Goal: Transaction & Acquisition: Purchase product/service

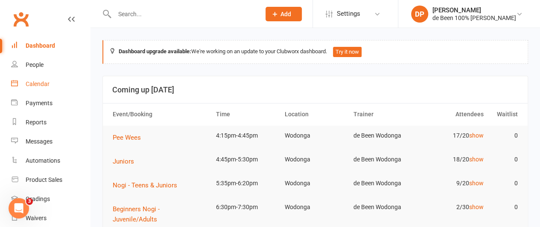
click at [38, 89] on link "Calendar" at bounding box center [50, 84] width 79 height 19
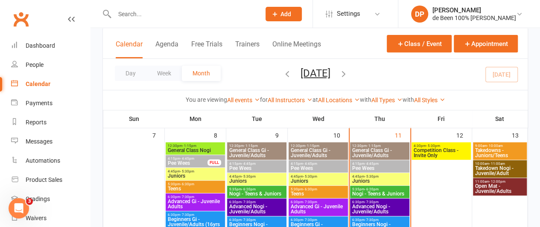
scroll to position [171, 0]
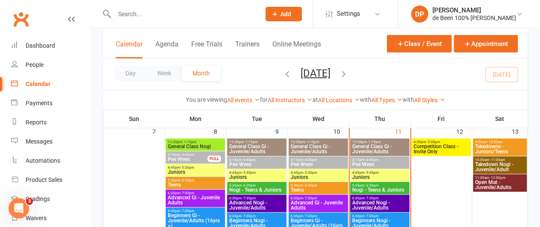
click at [369, 160] on span "- 4:45pm" at bounding box center [371, 160] width 14 height 4
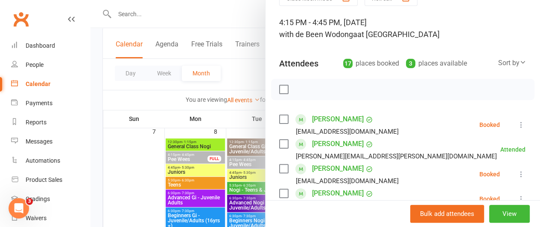
scroll to position [48, 0]
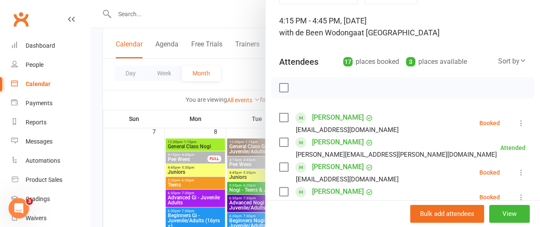
click at [498, 61] on div "Sort by" at bounding box center [512, 61] width 28 height 11
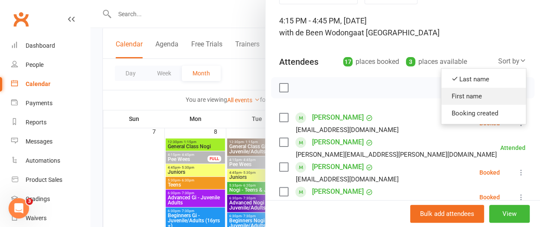
click at [461, 96] on link "First name" at bounding box center [483, 96] width 84 height 17
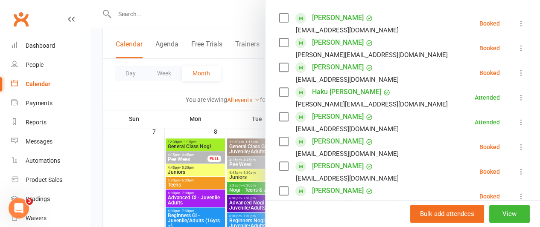
scroll to position [0, 0]
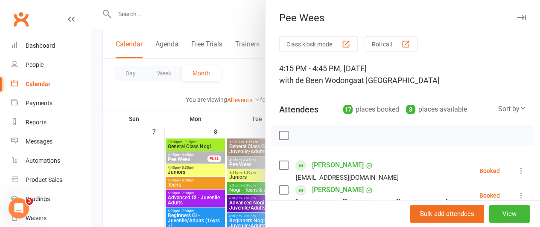
click at [241, 72] on div at bounding box center [314, 113] width 449 height 227
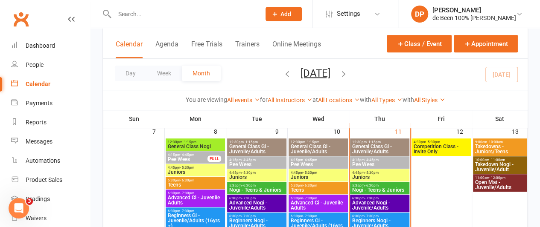
click at [374, 171] on span "- 5:30pm" at bounding box center [371, 173] width 14 height 4
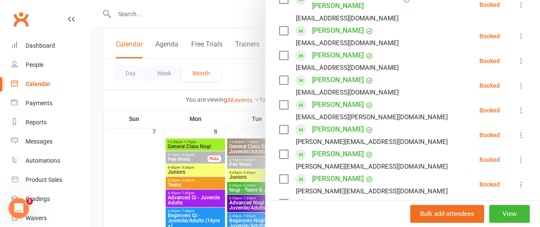
scroll to position [189, 0]
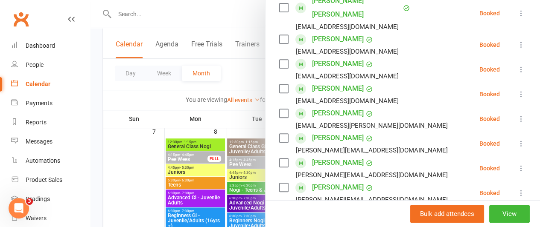
click at [329, 82] on link "[PERSON_NAME]" at bounding box center [338, 89] width 52 height 14
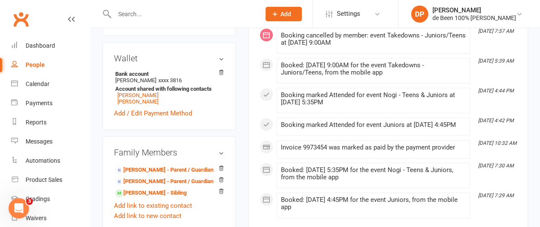
scroll to position [299, 0]
click at [142, 189] on link "[PERSON_NAME] - Sibling" at bounding box center [150, 193] width 71 height 9
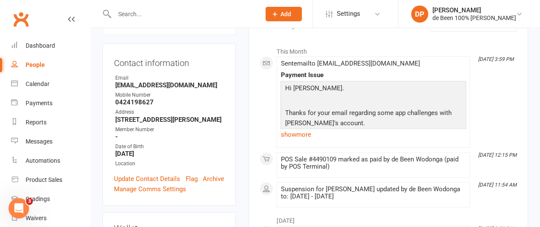
scroll to position [126, 0]
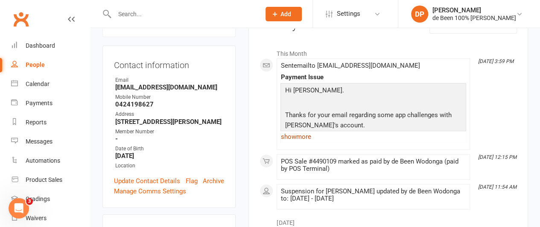
click at [287, 138] on link "show more" at bounding box center [373, 137] width 186 height 12
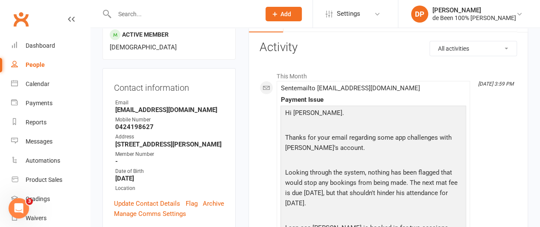
scroll to position [103, 0]
click at [34, 66] on div "People" at bounding box center [35, 64] width 19 height 7
select select "100"
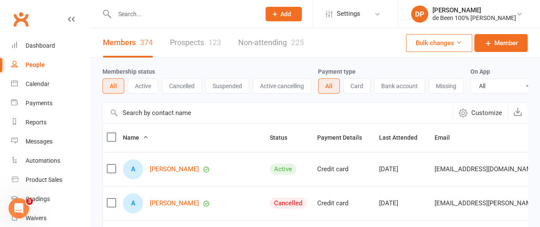
click at [34, 66] on div "People" at bounding box center [35, 64] width 19 height 7
click at [41, 87] on div "Calendar" at bounding box center [38, 84] width 24 height 7
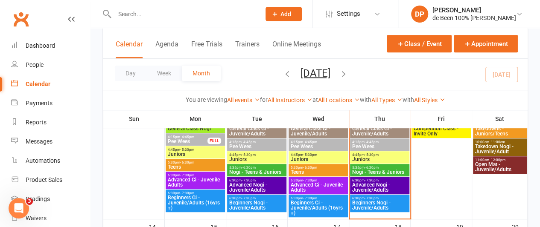
scroll to position [189, 0]
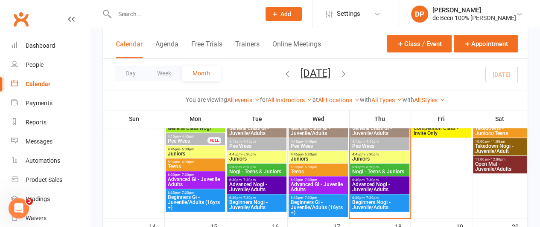
click at [370, 144] on span "Pee Wees" at bounding box center [379, 146] width 56 height 5
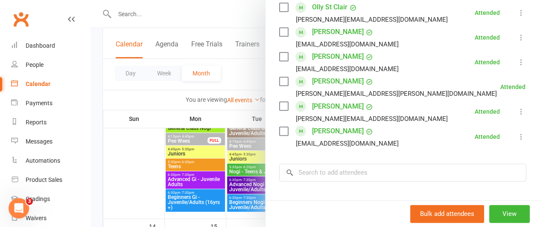
scroll to position [470, 0]
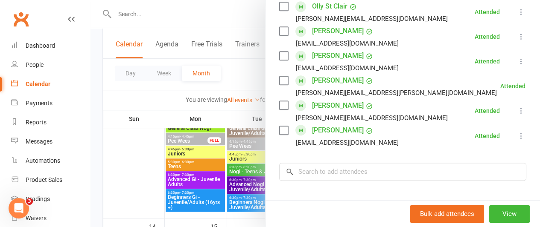
click at [111, 164] on div at bounding box center [314, 113] width 449 height 227
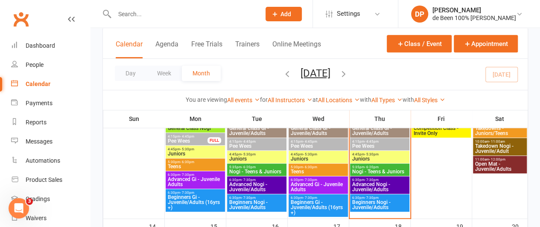
click at [369, 155] on span "- 5:30pm" at bounding box center [371, 155] width 14 height 4
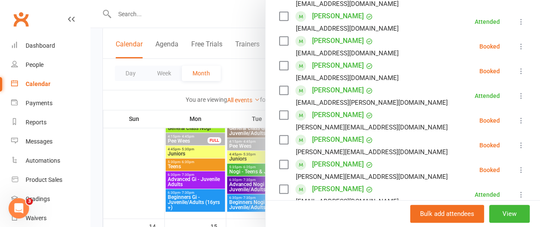
scroll to position [214, 0]
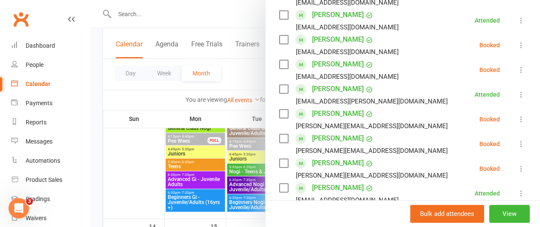
click at [516, 140] on icon at bounding box center [520, 144] width 9 height 9
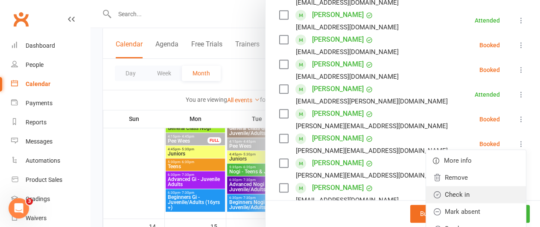
click at [461, 186] on link "Check in" at bounding box center [476, 194] width 100 height 17
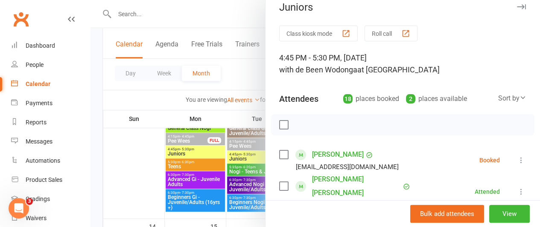
scroll to position [10, 0]
click at [242, 77] on div at bounding box center [314, 113] width 449 height 227
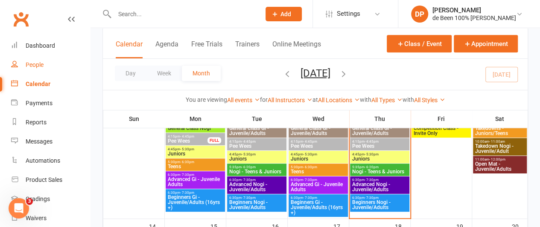
click at [37, 64] on div "People" at bounding box center [35, 64] width 18 height 7
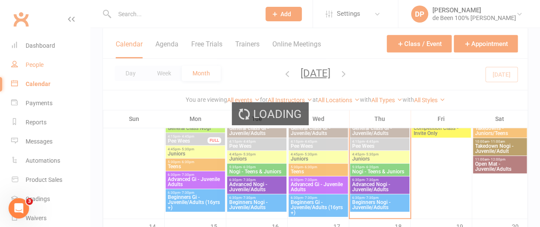
select select "100"
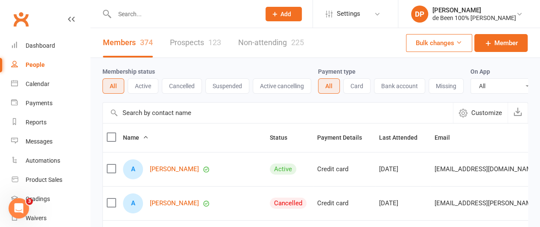
click at [141, 122] on input "text" at bounding box center [278, 113] width 350 height 20
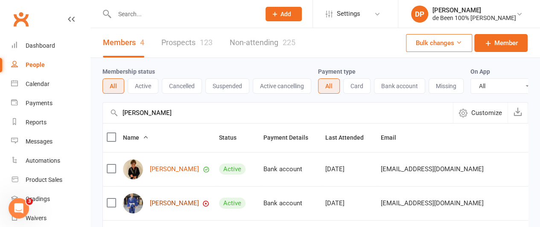
type input "[PERSON_NAME]"
click at [160, 207] on link "[PERSON_NAME]" at bounding box center [174, 203] width 49 height 7
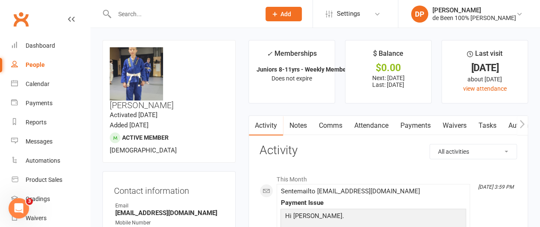
click at [419, 127] on link "Payments" at bounding box center [415, 126] width 42 height 20
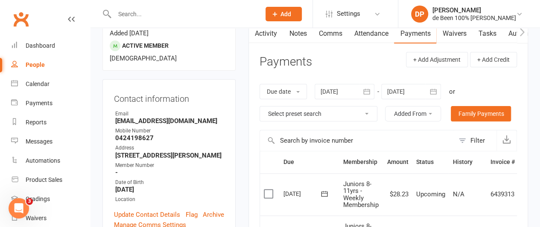
scroll to position [38, 0]
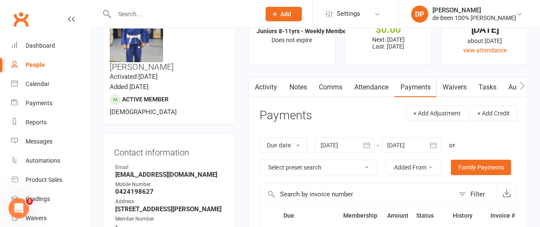
click at [454, 90] on link "Waivers" at bounding box center [454, 88] width 36 height 20
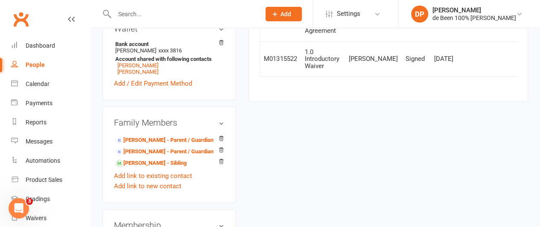
scroll to position [329, 0]
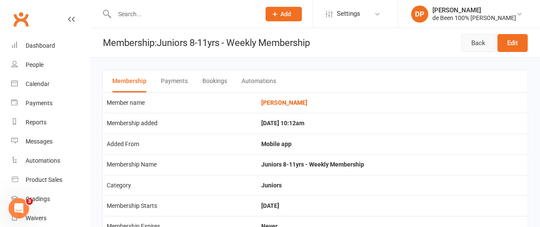
click at [482, 44] on link "Back" at bounding box center [478, 43] width 34 height 18
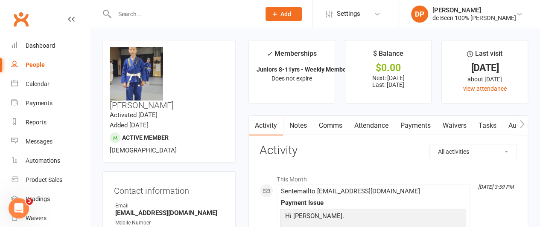
click at [29, 64] on div "People" at bounding box center [35, 64] width 19 height 7
select select "100"
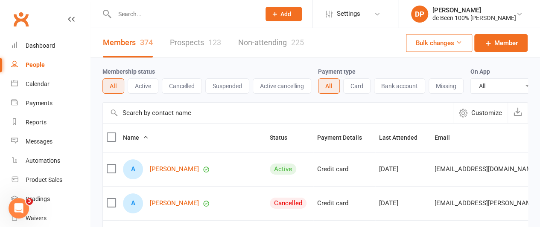
click at [131, 121] on input "text" at bounding box center [278, 113] width 350 height 20
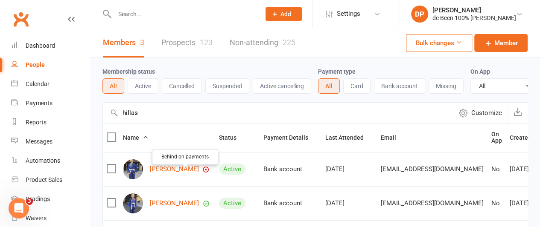
type input "hillas"
click at [202, 173] on icon "button" at bounding box center [205, 169] width 7 height 7
click at [165, 172] on link "[PERSON_NAME]" at bounding box center [174, 169] width 49 height 7
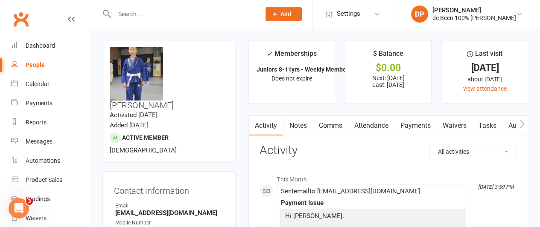
click at [410, 124] on link "Payments" at bounding box center [415, 126] width 42 height 20
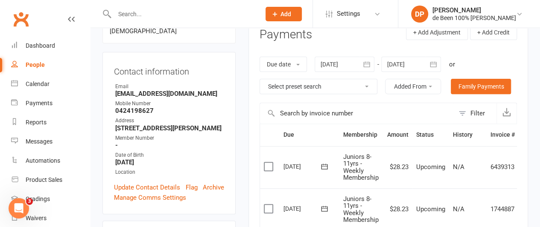
scroll to position [105, 0]
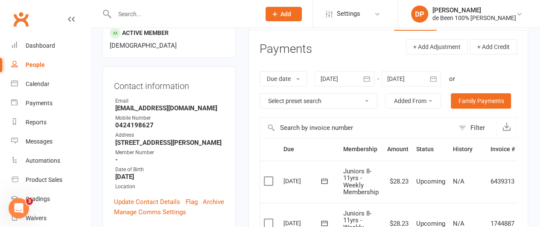
click at [363, 75] on icon "button" at bounding box center [366, 79] width 9 height 9
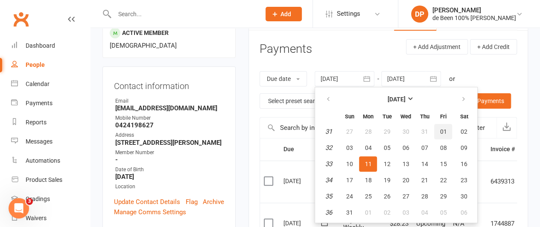
click at [443, 128] on span "01" at bounding box center [442, 131] width 7 height 7
type input "[DATE]"
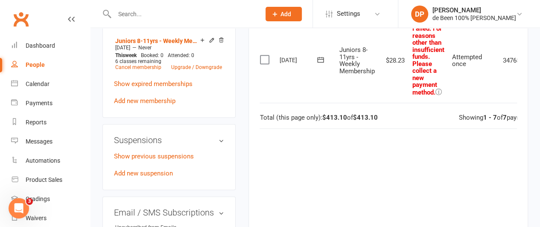
scroll to position [0, 39]
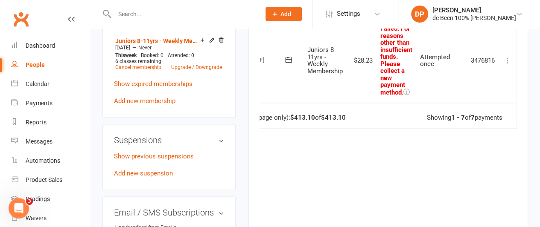
click at [507, 59] on icon at bounding box center [507, 60] width 9 height 9
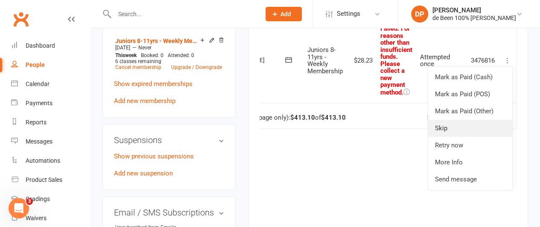
click at [464, 122] on link "Skip" at bounding box center [469, 128] width 84 height 17
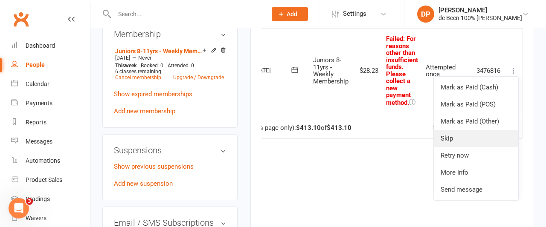
scroll to position [0, 35]
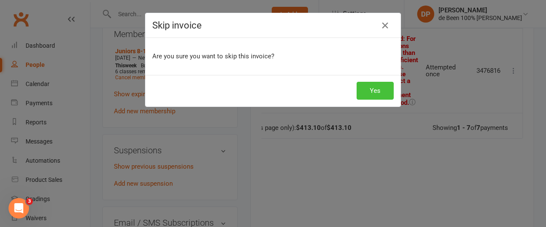
click at [381, 92] on button "Yes" at bounding box center [375, 91] width 37 height 18
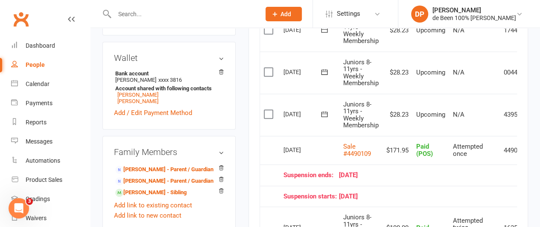
scroll to position [297, 0]
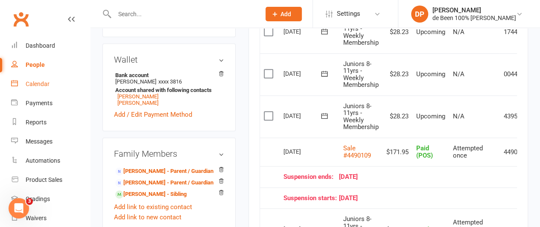
click at [36, 84] on div "Calendar" at bounding box center [38, 84] width 24 height 7
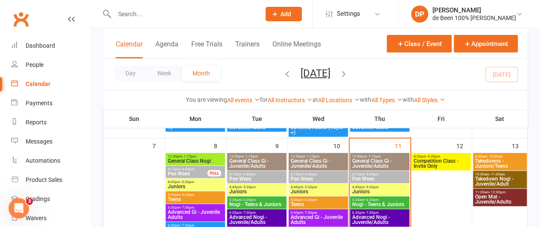
scroll to position [157, 0]
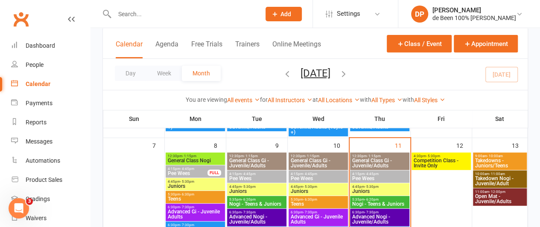
click at [364, 190] on span "Juniors" at bounding box center [379, 191] width 56 height 5
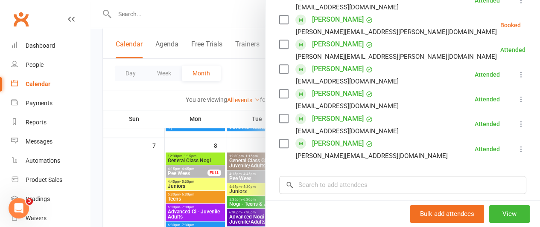
scroll to position [457, 0]
click at [316, 176] on input "search" at bounding box center [402, 185] width 247 height 18
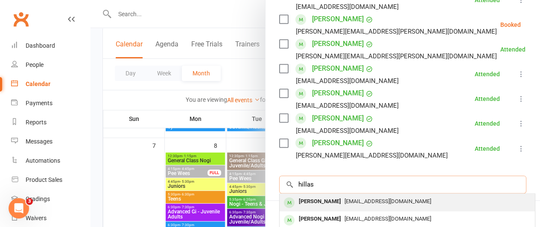
type input "hillas"
click at [307, 196] on div "[PERSON_NAME]" at bounding box center [319, 202] width 49 height 12
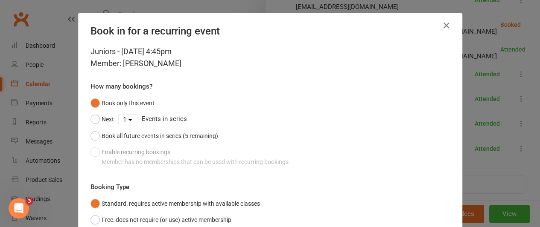
scroll to position [69, 0]
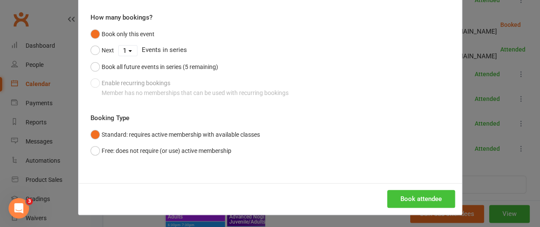
click at [426, 196] on button "Book attendee" at bounding box center [421, 199] width 68 height 18
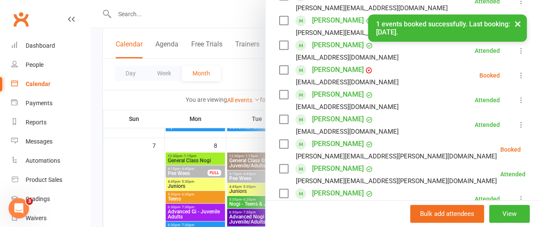
scroll to position [351, 0]
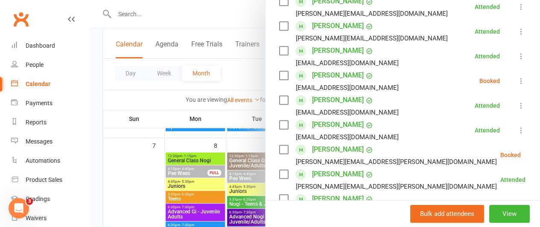
click at [516, 77] on icon at bounding box center [520, 81] width 9 height 9
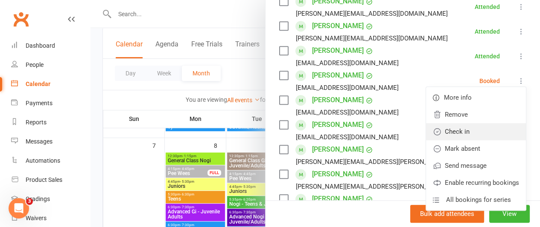
click at [464, 123] on link "Check in" at bounding box center [476, 131] width 100 height 17
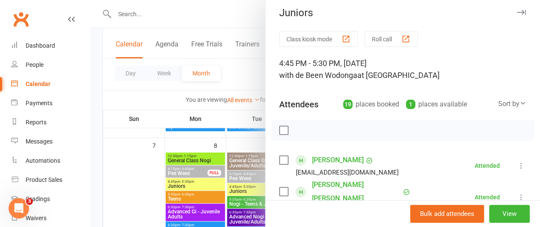
scroll to position [5, 0]
click at [367, 108] on div "19 places booked" at bounding box center [371, 105] width 56 height 12
click at [31, 63] on div "People" at bounding box center [35, 64] width 18 height 7
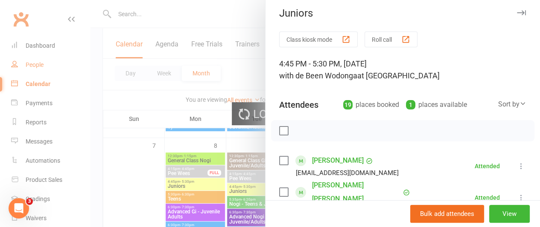
select select "100"
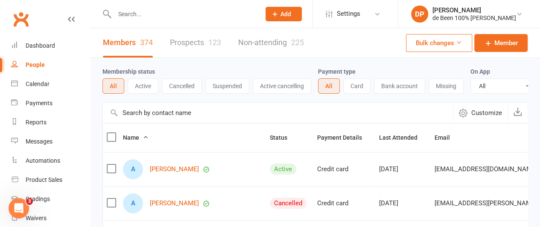
click at [141, 122] on input "text" at bounding box center [278, 113] width 350 height 20
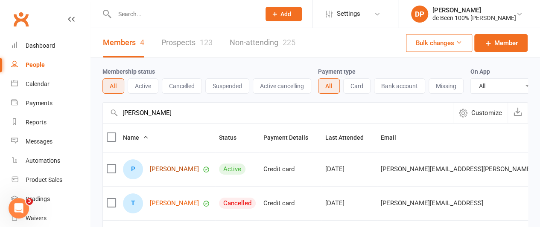
type input "[PERSON_NAME]"
click at [171, 173] on link "[PERSON_NAME]" at bounding box center [174, 169] width 49 height 7
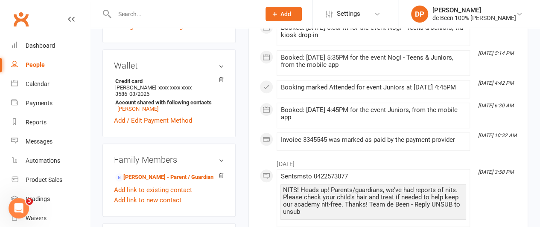
scroll to position [300, 0]
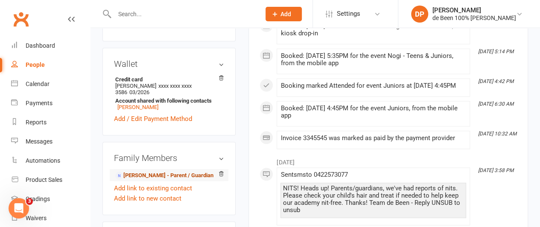
click at [136, 171] on link "[PERSON_NAME] - Parent / Guardian" at bounding box center [164, 175] width 98 height 9
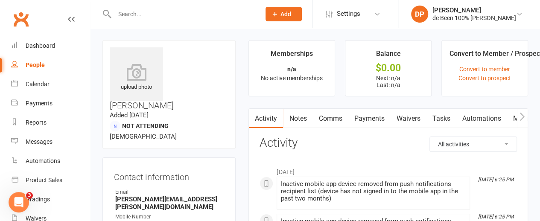
click at [523, 115] on icon "button" at bounding box center [521, 117] width 5 height 8
click at [450, 117] on link "Mobile App" at bounding box center [449, 119] width 46 height 20
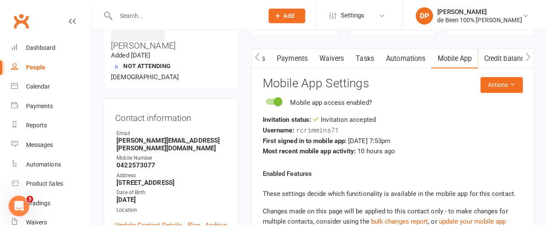
scroll to position [62, 0]
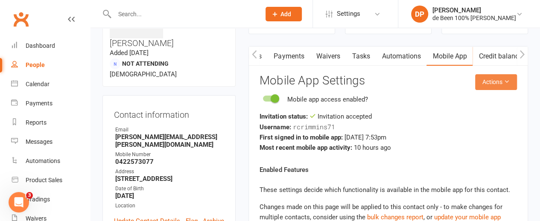
click at [494, 87] on button "Actions" at bounding box center [496, 81] width 42 height 15
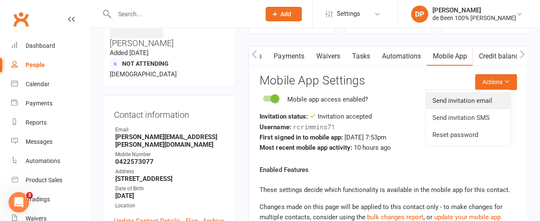
click at [456, 102] on link "Send invitation email" at bounding box center [467, 100] width 84 height 17
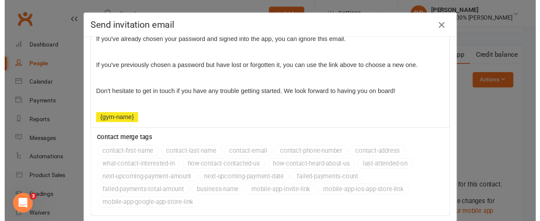
scroll to position [55, 0]
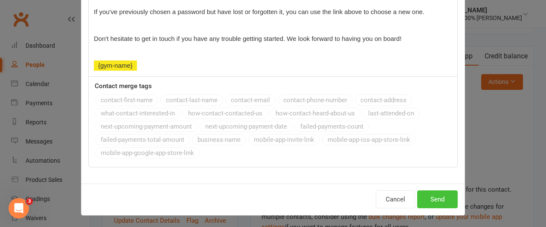
click at [428, 197] on button "Send" at bounding box center [437, 200] width 41 height 18
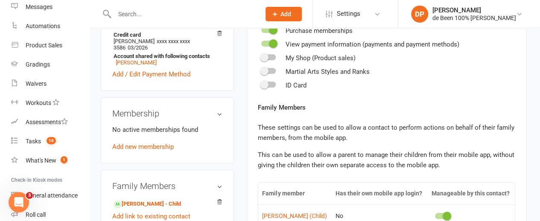
scroll to position [314, 2]
click at [172, 218] on span "button" at bounding box center [170, 219] width 3 height 2
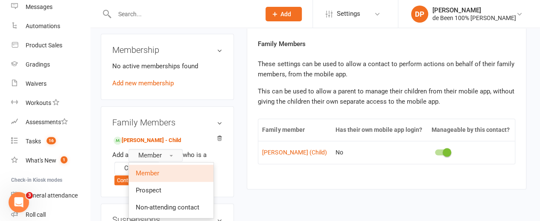
scroll to position [377, 2]
click at [170, 203] on span "Non-attending contact" at bounding box center [168, 207] width 64 height 8
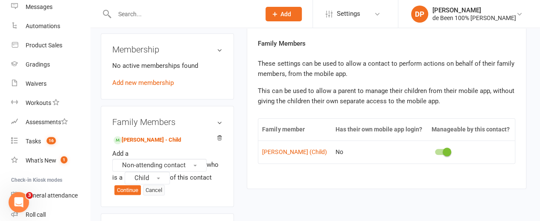
click at [154, 185] on button "Cancel" at bounding box center [154, 190] width 22 height 11
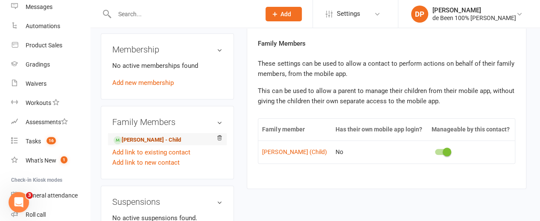
click at [150, 136] on link "[PERSON_NAME] - Child" at bounding box center [146, 140] width 67 height 9
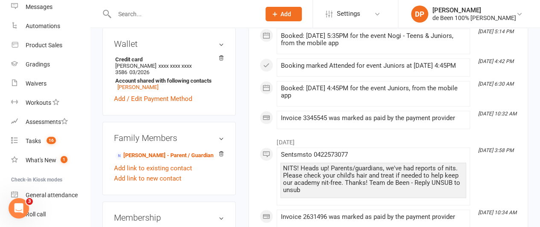
scroll to position [322, 0]
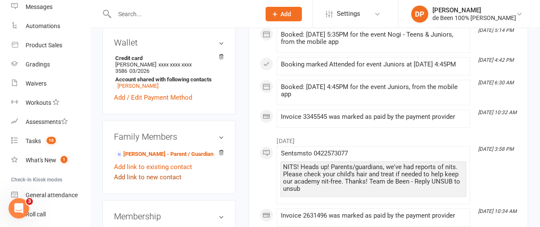
click at [151, 172] on link "Add link to new contact" at bounding box center [147, 177] width 67 height 10
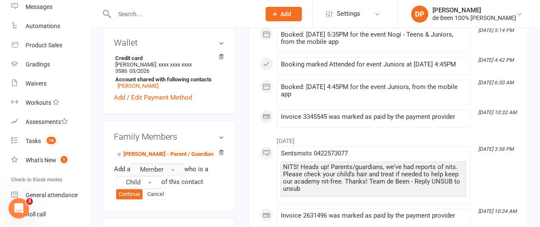
click at [168, 163] on button "Member" at bounding box center [157, 169] width 54 height 13
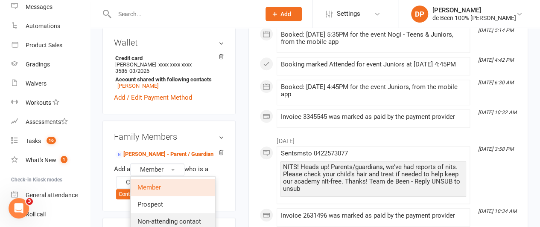
click at [156, 218] on span "Non-attending contact" at bounding box center [169, 222] width 64 height 8
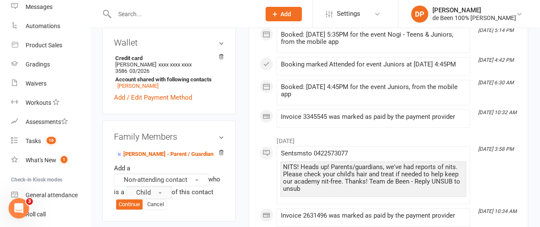
click at [163, 186] on button "Child" at bounding box center [148, 192] width 45 height 13
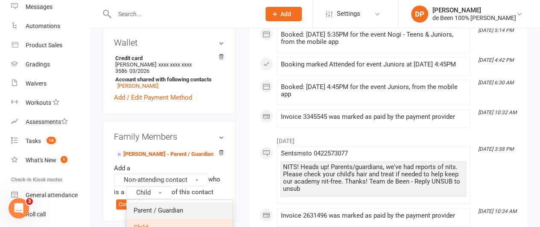
click at [158, 207] on span "Parent / Guardian" at bounding box center [157, 211] width 49 height 8
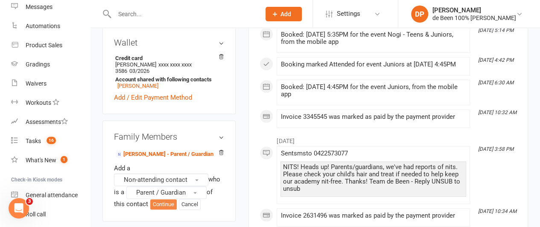
click at [162, 200] on button "Continue" at bounding box center [163, 205] width 26 height 10
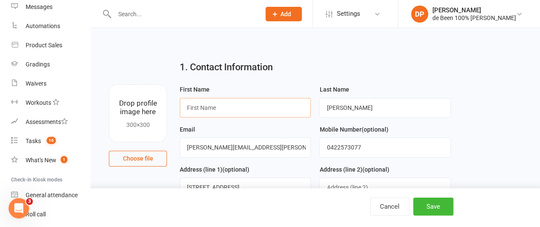
click at [203, 109] on input "text" at bounding box center [245, 108] width 131 height 20
type input "[PERSON_NAME]"
click at [209, 149] on input "[PERSON_NAME][EMAIL_ADDRESS][PERSON_NAME][DOMAIN_NAME]" at bounding box center [245, 148] width 131 height 20
type input "[PERSON_NAME][EMAIL_ADDRESS][PERSON_NAME][DOMAIN_NAME]"
click at [368, 144] on input "0422573077" at bounding box center [384, 148] width 131 height 20
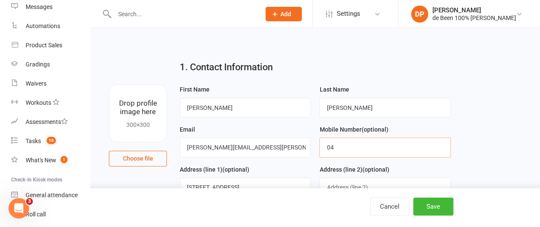
type input "0"
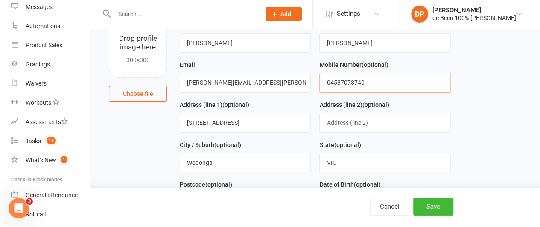
scroll to position [63, 0]
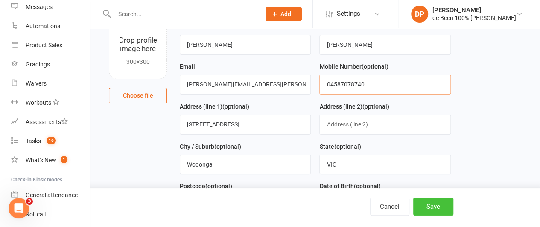
type input "04587078740"
click at [436, 206] on button "Save" at bounding box center [433, 207] width 40 height 18
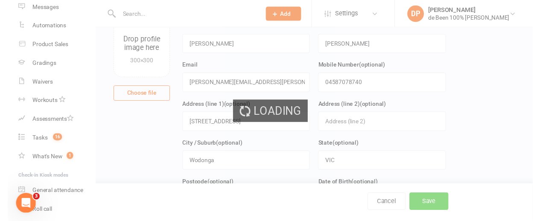
scroll to position [0, 0]
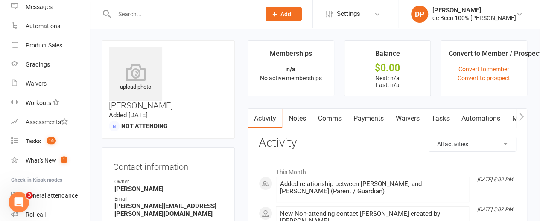
scroll to position [0, 0]
click at [519, 117] on icon "button" at bounding box center [521, 116] width 5 height 9
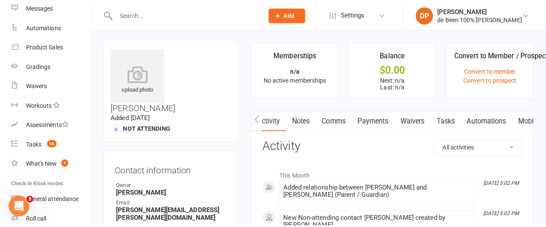
scroll to position [0, 82]
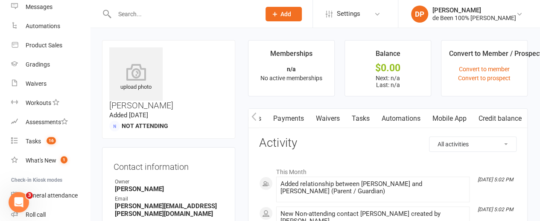
click at [447, 117] on link "Mobile App" at bounding box center [449, 119] width 46 height 20
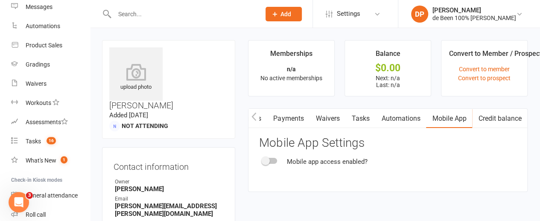
click at [271, 160] on div at bounding box center [269, 161] width 15 height 6
click at [262, 160] on input "checkbox" at bounding box center [262, 160] width 0 height 0
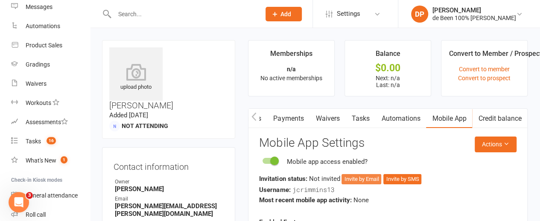
click at [362, 175] on button "Invite by Email" at bounding box center [361, 179] width 40 height 10
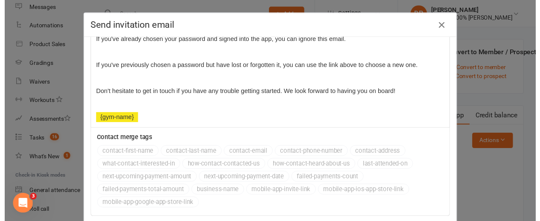
scroll to position [55, 0]
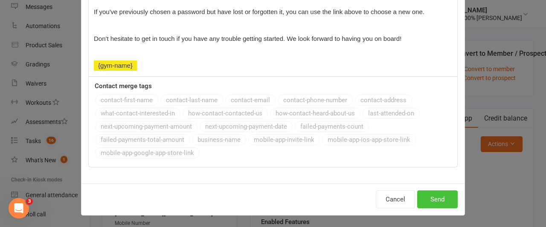
click at [429, 202] on button "Send" at bounding box center [437, 200] width 41 height 18
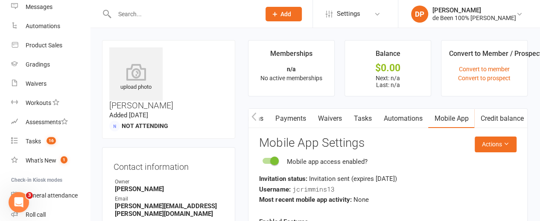
scroll to position [0, 0]
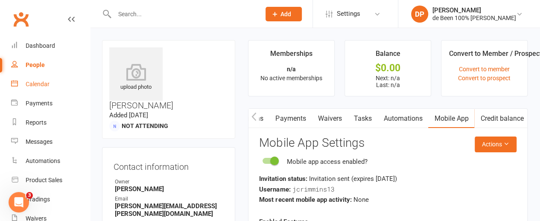
click at [35, 82] on div "Calendar" at bounding box center [38, 84] width 24 height 7
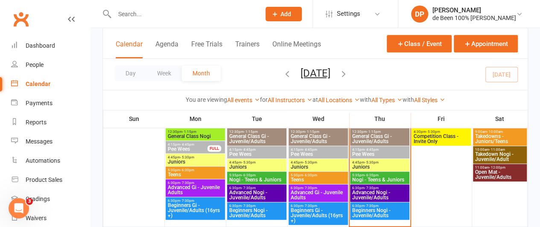
scroll to position [180, 0]
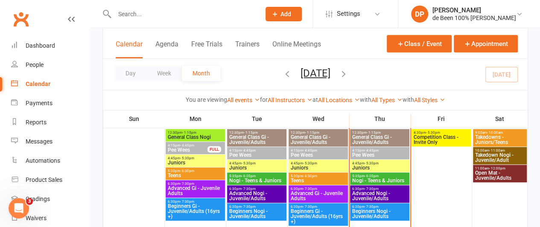
click at [370, 163] on span "- 5:30pm" at bounding box center [371, 164] width 14 height 4
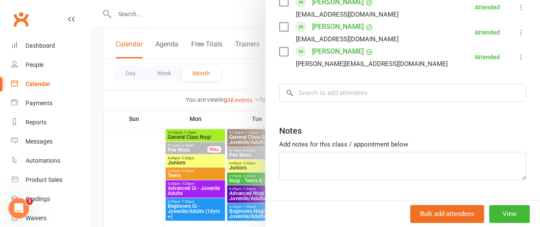
scroll to position [574, 0]
click at [246, 180] on div at bounding box center [314, 113] width 449 height 227
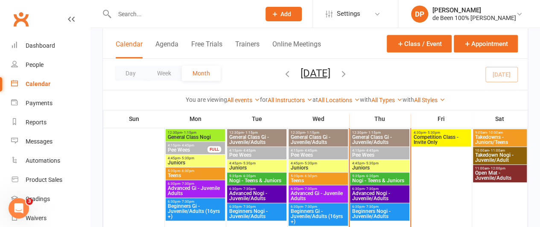
click at [246, 180] on span "Nogi - Teens & Juniors" at bounding box center [257, 180] width 56 height 5
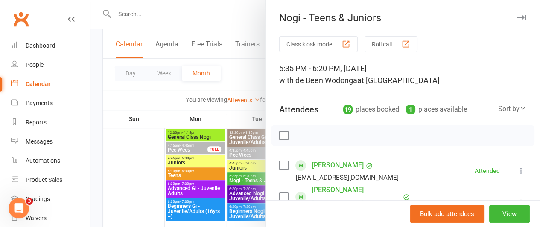
click at [115, 185] on div at bounding box center [314, 113] width 449 height 227
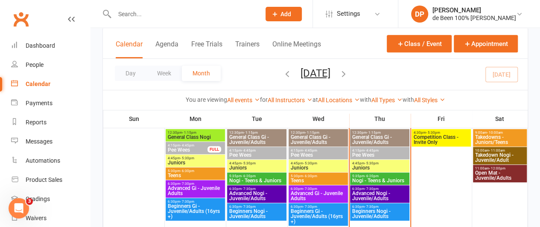
click at [374, 177] on span "- 6:20pm" at bounding box center [371, 176] width 14 height 4
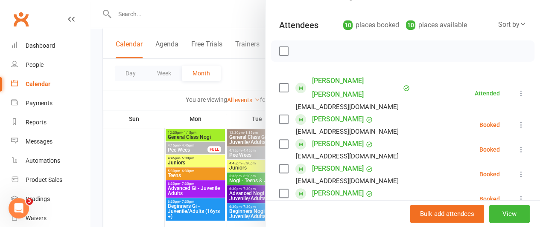
scroll to position [86, 0]
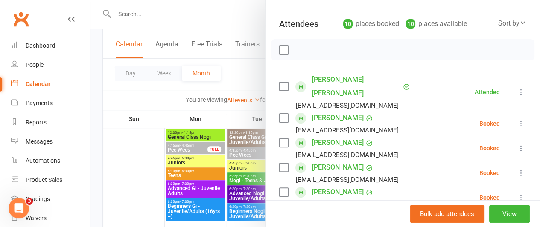
click at [516, 144] on icon at bounding box center [520, 148] width 9 height 9
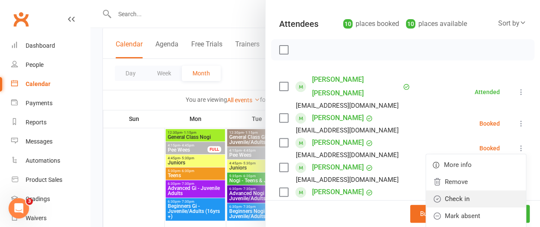
click at [473, 191] on link "Check in" at bounding box center [476, 199] width 100 height 17
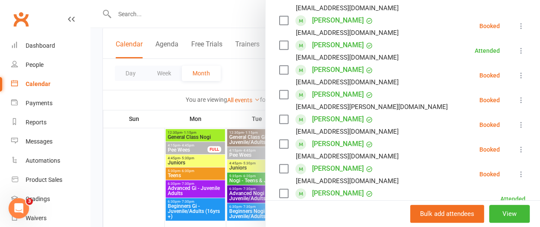
scroll to position [184, 0]
click at [516, 145] on icon at bounding box center [520, 149] width 9 height 9
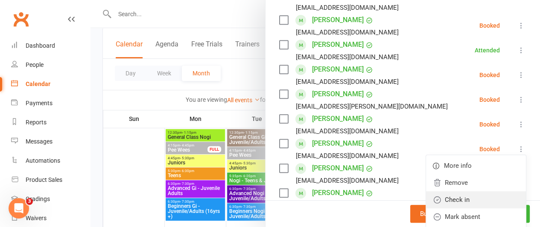
click at [473, 191] on link "Check in" at bounding box center [476, 199] width 100 height 17
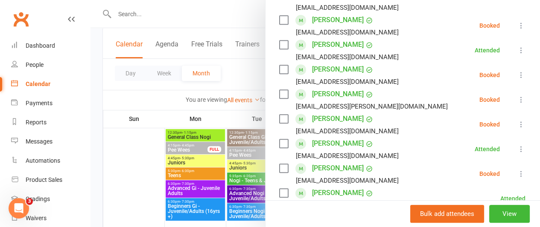
click at [516, 96] on icon at bounding box center [520, 100] width 9 height 9
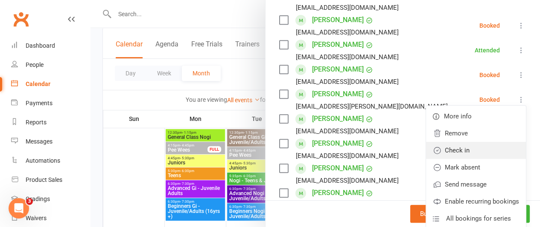
drag, startPoint x: 466, startPoint y: 138, endPoint x: 480, endPoint y: 133, distance: 15.5
click at [480, 142] on link "Check in" at bounding box center [476, 150] width 100 height 17
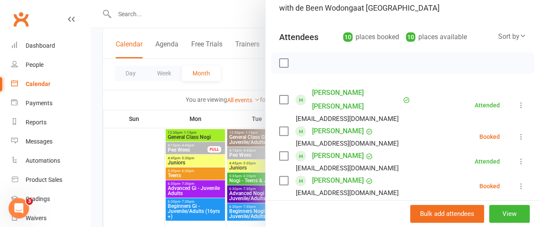
scroll to position [68, 0]
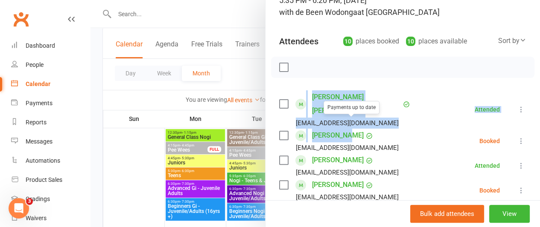
drag, startPoint x: 323, startPoint y: 114, endPoint x: 276, endPoint y: 81, distance: 57.7
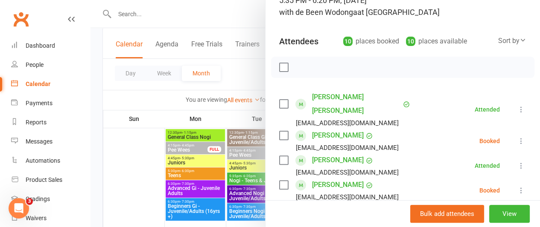
click at [242, 72] on div at bounding box center [314, 113] width 449 height 227
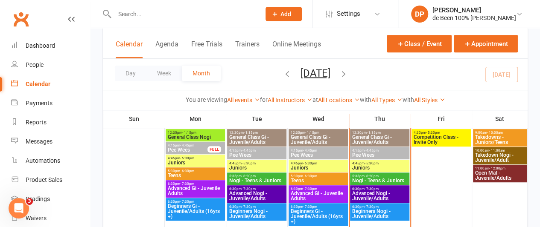
click at [242, 72] on div "Day Week Month [DATE] [DATE] Sun Mon Tue Wed Thu Fri Sat 31 01 02 03 04 05 06 0…" at bounding box center [315, 74] width 424 height 31
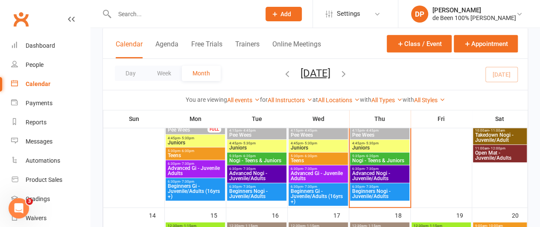
scroll to position [200, 0]
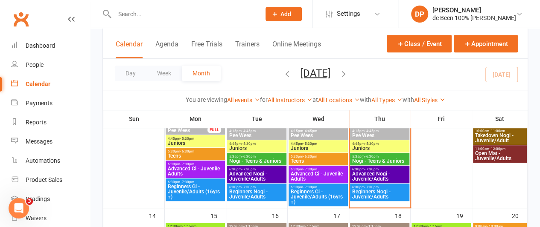
click at [306, 144] on span "- 5:30pm" at bounding box center [310, 144] width 14 height 4
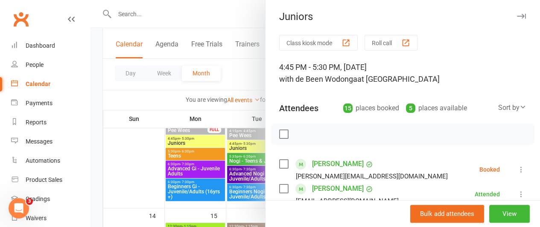
scroll to position [0, 0]
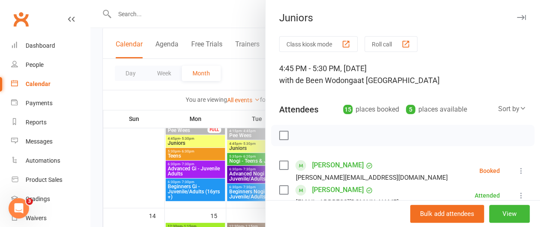
click at [516, 170] on icon at bounding box center [520, 171] width 9 height 9
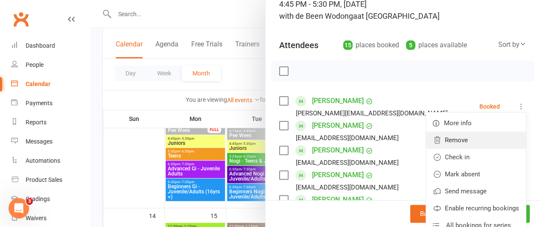
scroll to position [67, 0]
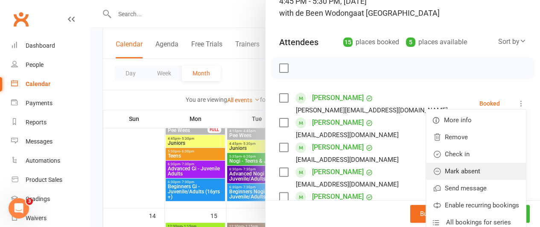
click at [454, 172] on link "Mark absent" at bounding box center [476, 171] width 100 height 17
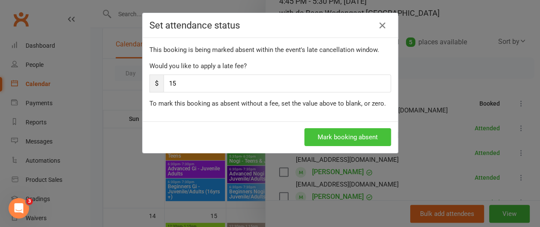
click at [329, 136] on button "Mark booking absent" at bounding box center [347, 137] width 87 height 18
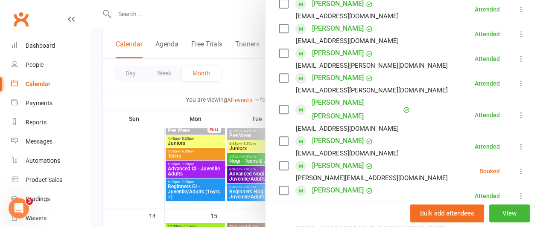
scroll to position [212, 0]
click at [516, 167] on icon at bounding box center [520, 171] width 9 height 9
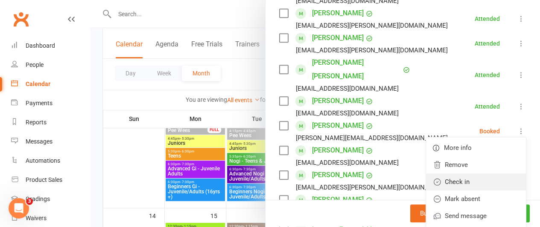
scroll to position [252, 0]
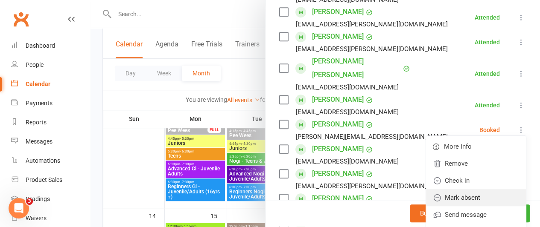
click at [452, 189] on link "Mark absent" at bounding box center [476, 197] width 100 height 17
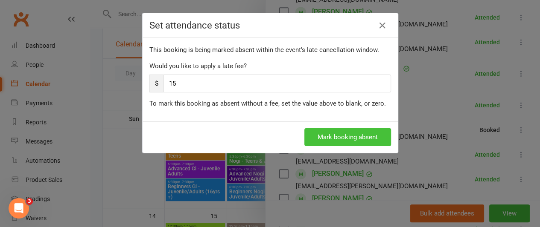
click at [331, 134] on button "Mark booking absent" at bounding box center [347, 137] width 87 height 18
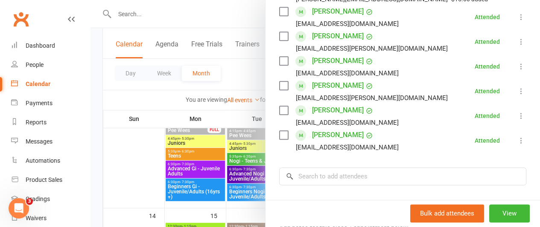
scroll to position [391, 0]
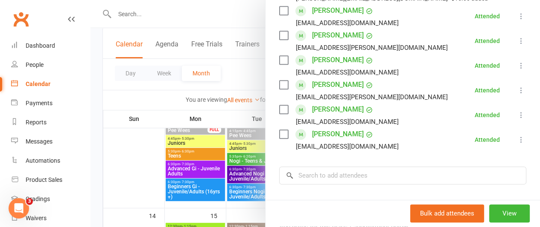
click at [230, 70] on div at bounding box center [314, 113] width 449 height 227
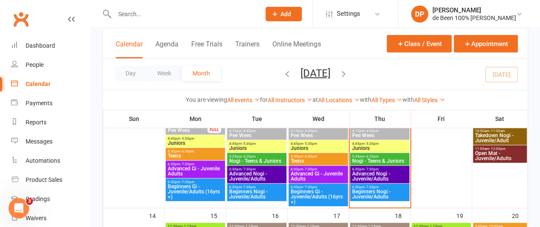
click at [230, 70] on div "Day Week Month [DATE] [DATE] Sun Mon Tue Wed Thu Fri Sat 31 01 02 03 04 05 06 0…" at bounding box center [315, 74] width 424 height 31
click at [34, 180] on div "Product Sales" at bounding box center [44, 180] width 37 height 7
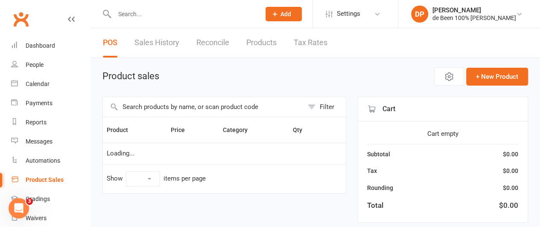
select select "10"
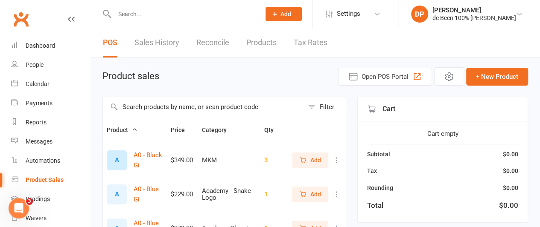
click at [144, 104] on input "text" at bounding box center [203, 107] width 200 height 20
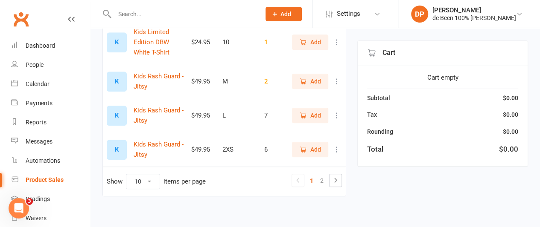
scroll to position [349, 0]
click at [325, 179] on link "2" at bounding box center [321, 180] width 10 height 12
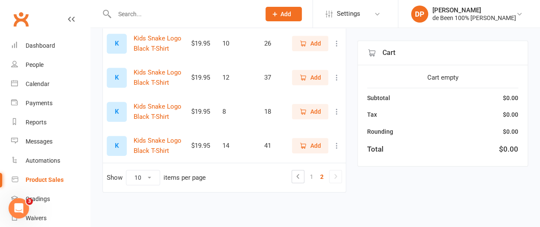
click at [325, 179] on link "2" at bounding box center [321, 177] width 10 height 12
click at [321, 177] on link "2" at bounding box center [321, 177] width 10 height 12
click at [335, 175] on icon at bounding box center [335, 176] width 10 height 10
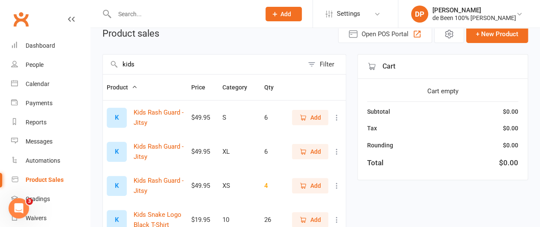
scroll to position [42, 0]
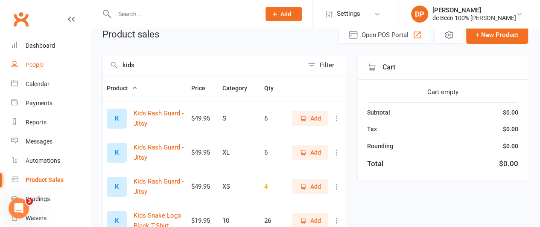
drag, startPoint x: 144, startPoint y: 63, endPoint x: 78, endPoint y: 63, distance: 65.7
click at [78, 63] on ui-view "Prospect Member Non-attending contact Class / event Appointment Grading event T…" at bounding box center [270, 177] width 540 height 434
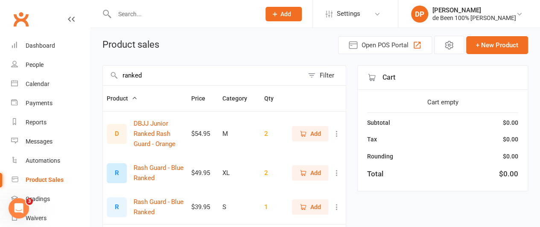
scroll to position [34, 0]
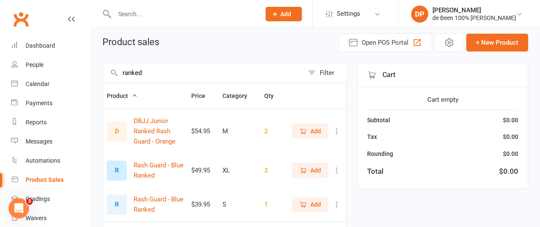
click at [148, 73] on input "ranked" at bounding box center [203, 73] width 200 height 20
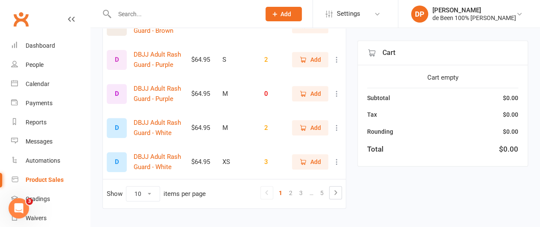
scroll to position [309, 0]
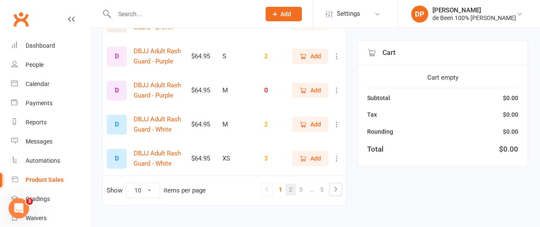
type input "rash"
click at [292, 193] on link "2" at bounding box center [290, 190] width 10 height 12
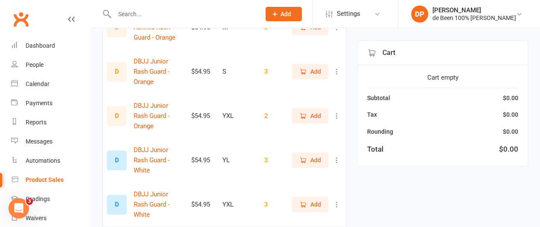
click at [311, 200] on span "Add" at bounding box center [315, 204] width 11 height 9
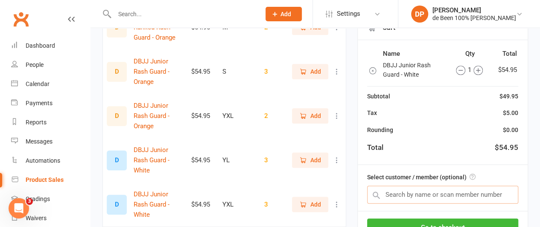
click at [389, 186] on input "text" at bounding box center [442, 195] width 151 height 18
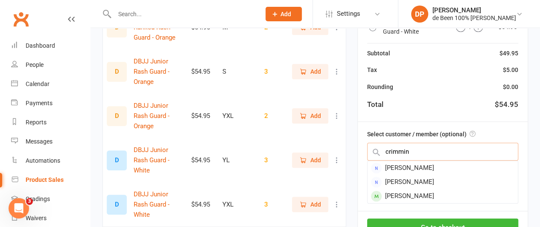
type input "crimmin"
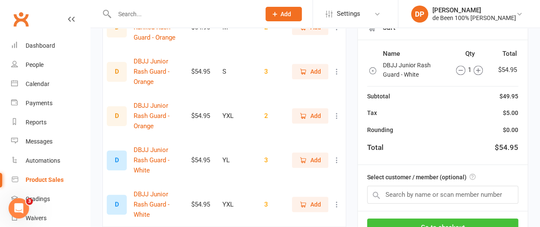
click at [470, 219] on button "Go to checkout" at bounding box center [442, 228] width 151 height 18
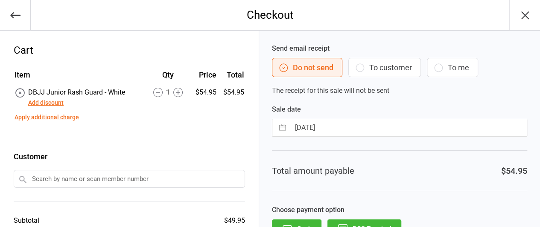
click at [84, 177] on input "text" at bounding box center [129, 179] width 231 height 18
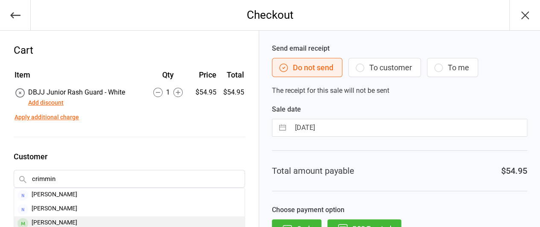
type input "crimmin"
click at [44, 221] on div "[PERSON_NAME]" at bounding box center [129, 224] width 230 height 14
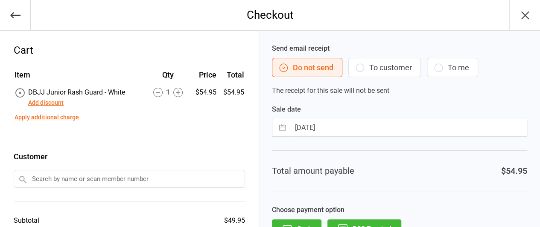
click at [44, 221] on div "Subtotal $49.95" at bounding box center [129, 221] width 231 height 10
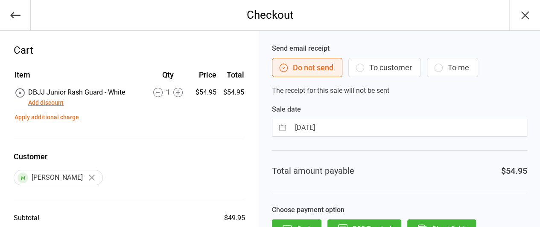
click at [392, 67] on button "To customer" at bounding box center [384, 67] width 73 height 19
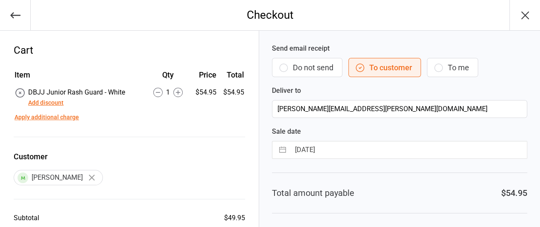
scroll to position [78, 0]
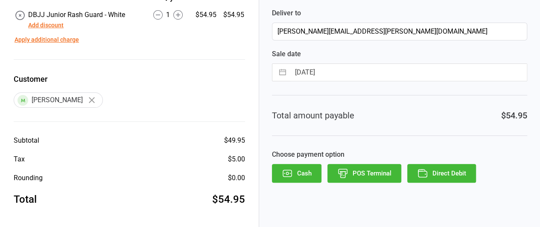
click at [371, 173] on button "POS Terminal" at bounding box center [364, 173] width 74 height 19
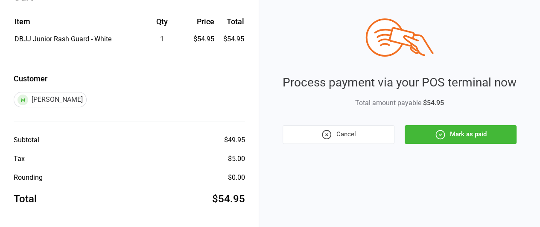
scroll to position [53, 0]
